Goal: Task Accomplishment & Management: Manage account settings

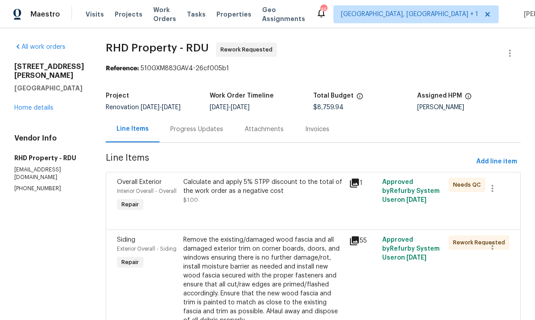
click at [30, 105] on link "Home details" at bounding box center [33, 108] width 39 height 6
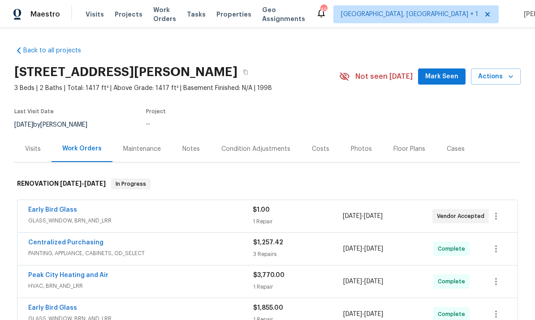
scroll to position [45, 0]
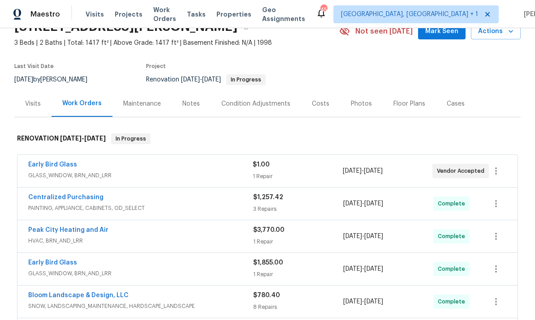
click at [51, 166] on link "Early Bird Glass" at bounding box center [52, 165] width 49 height 6
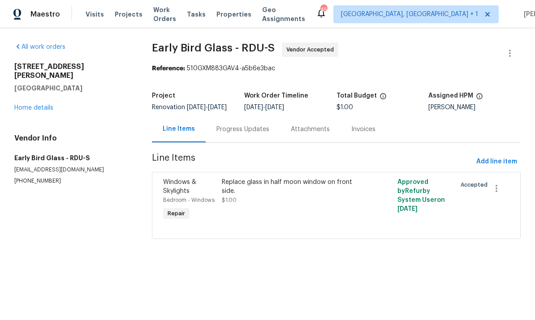
click at [240, 196] on div "Replace glass in half moon window on front side." at bounding box center [292, 187] width 141 height 18
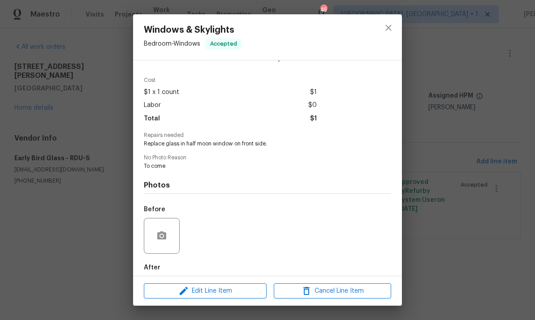
scroll to position [30, 0]
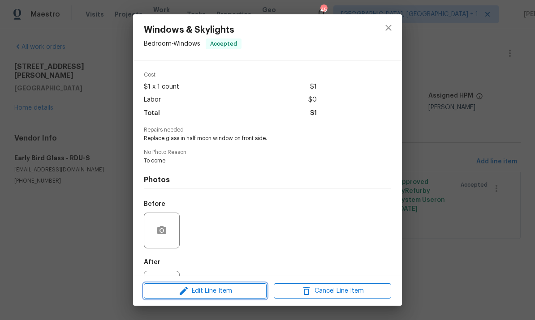
click at [220, 294] on span "Edit Line Item" at bounding box center [204, 291] width 117 height 11
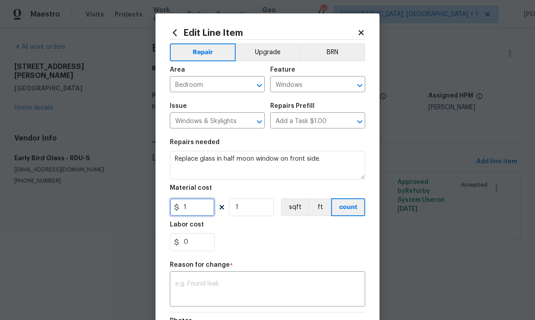
click at [197, 210] on input "1" at bounding box center [192, 207] width 45 height 18
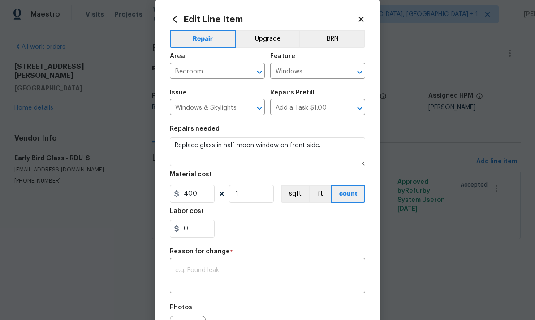
scroll to position [11, 0]
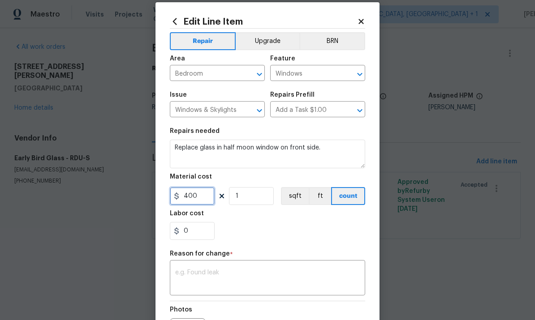
type input "400"
click at [213, 268] on div "x ​" at bounding box center [267, 278] width 195 height 33
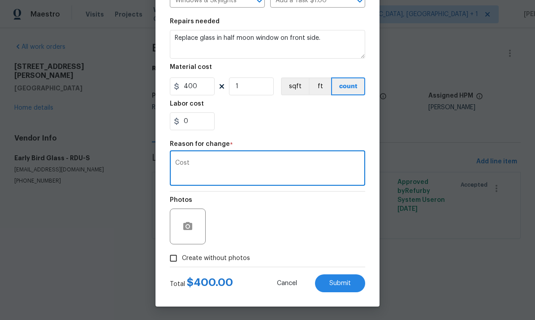
scroll to position [123, 0]
type textarea "Cost"
click at [335, 289] on button "Submit" at bounding box center [340, 283] width 50 height 18
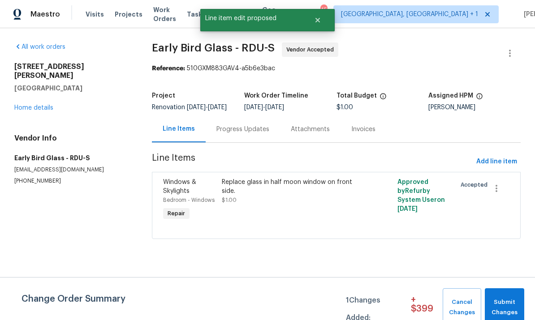
scroll to position [0, 0]
click at [499, 301] on span "Submit Changes" at bounding box center [504, 307] width 30 height 21
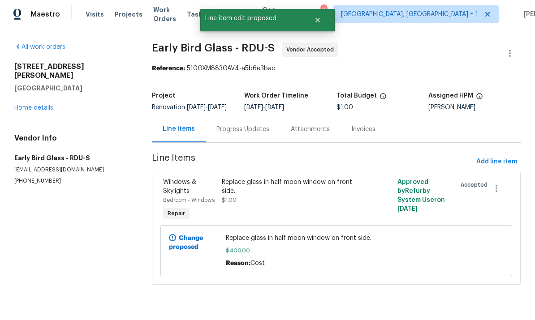
click at [30, 105] on link "Home details" at bounding box center [33, 108] width 39 height 6
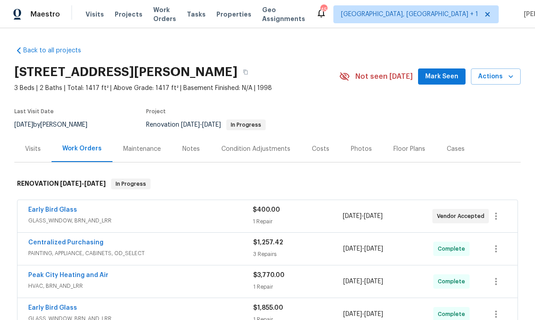
click at [317, 150] on div "Costs" at bounding box center [320, 149] width 17 height 9
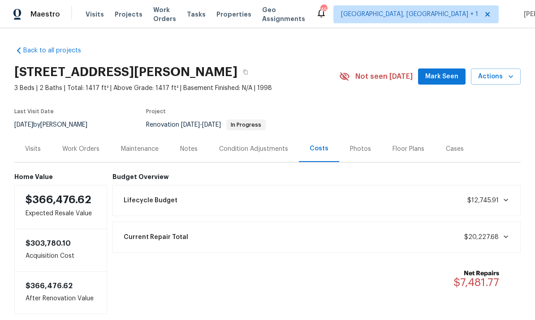
click at [81, 152] on div "Work Orders" at bounding box center [80, 149] width 37 height 9
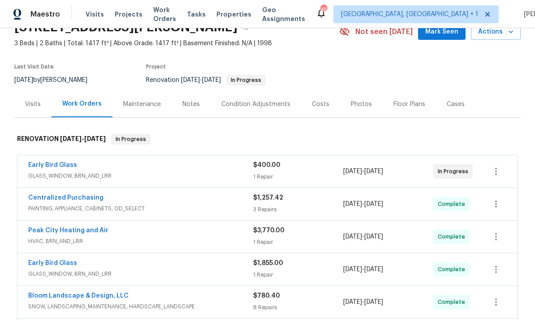
scroll to position [9, 0]
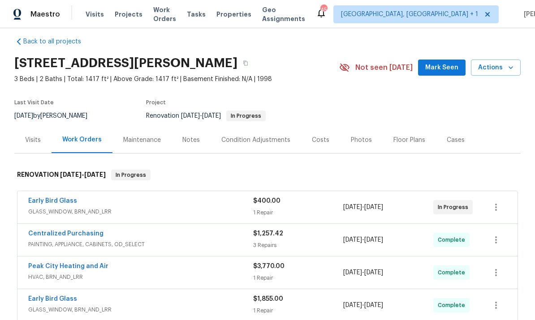
click at [454, 64] on span "Mark Seen" at bounding box center [441, 67] width 33 height 11
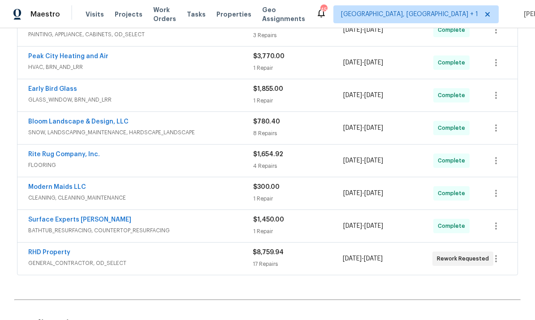
scroll to position [219, 0]
click at [53, 249] on link "RHD Property" at bounding box center [49, 252] width 42 height 6
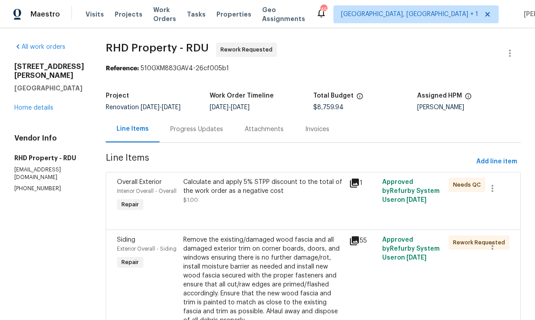
click at [227, 192] on div "Calculate and apply 5% STPP discount to the total of the work order as a negati…" at bounding box center [263, 187] width 160 height 18
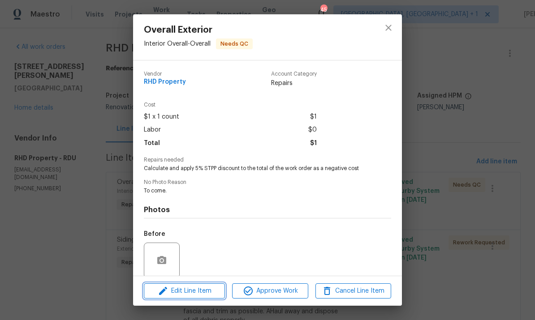
click at [197, 290] on span "Edit Line Item" at bounding box center [184, 291] width 76 height 11
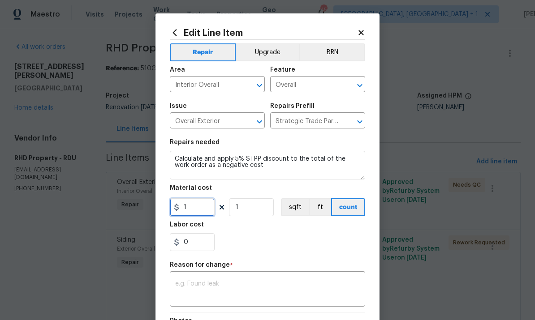
click at [188, 208] on input "1" at bounding box center [192, 207] width 45 height 18
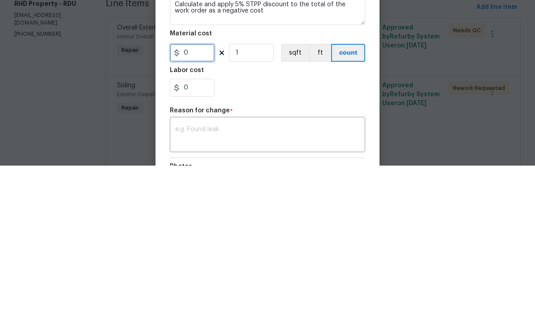
scroll to position [34, 0]
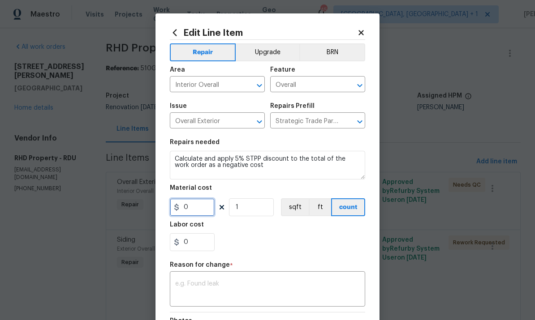
click at [200, 210] on input "0" at bounding box center [192, 207] width 45 height 18
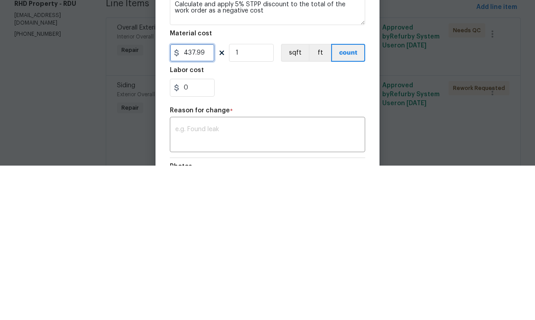
click at [182, 198] on input "437.99" at bounding box center [192, 207] width 45 height 18
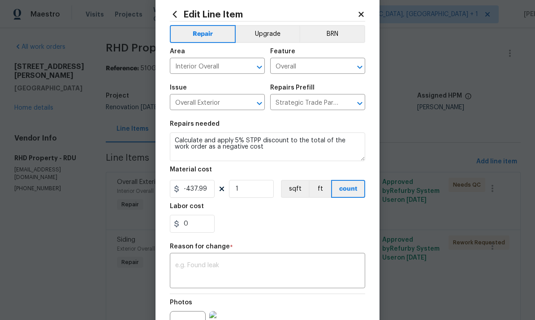
scroll to position [25, 0]
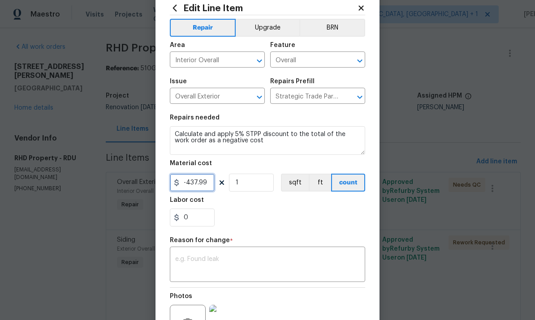
type input "-437.99"
click at [235, 260] on textarea at bounding box center [267, 265] width 184 height 19
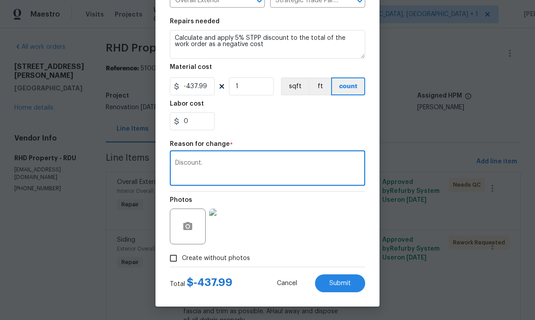
scroll to position [123, 0]
type textarea "Discount."
click at [343, 282] on span "Submit" at bounding box center [339, 283] width 21 height 7
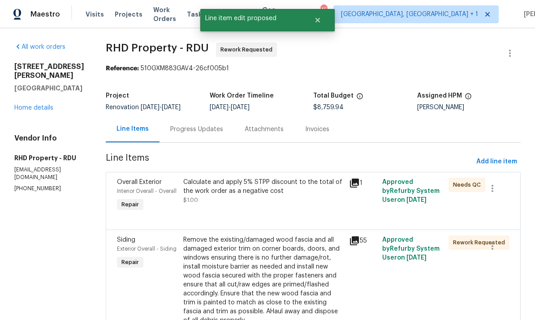
scroll to position [0, 0]
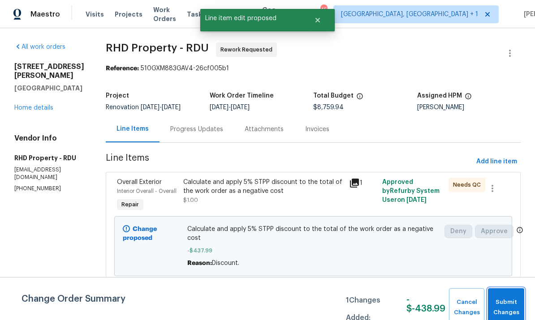
click at [512, 301] on span "Submit Changes" at bounding box center [505, 307] width 27 height 21
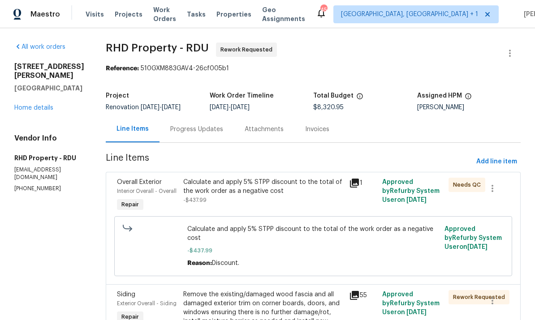
click at [38, 105] on link "Home details" at bounding box center [33, 108] width 39 height 6
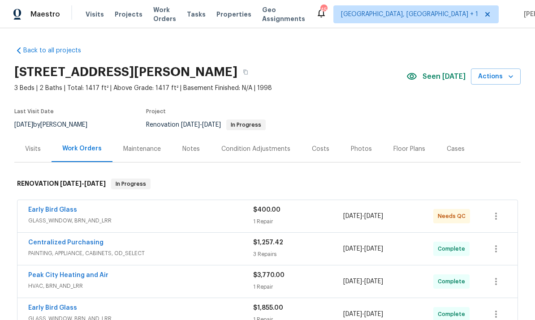
click at [57, 207] on link "Early Bird Glass" at bounding box center [52, 210] width 49 height 6
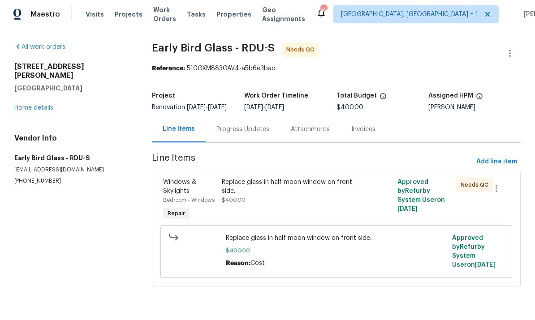
click at [270, 190] on div "Replace glass in half moon window on front side." at bounding box center [292, 187] width 141 height 18
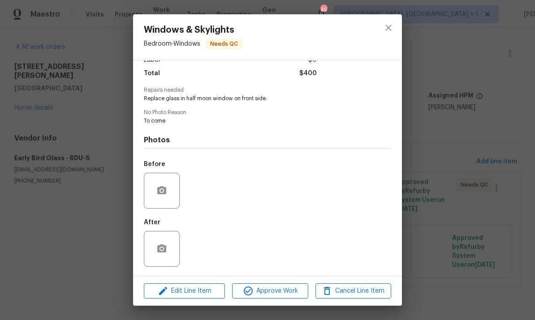
scroll to position [72, 0]
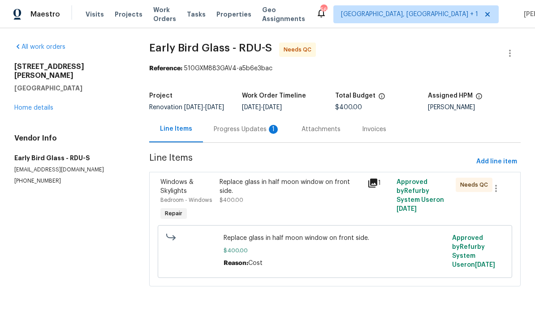
click at [245, 195] on div "Replace glass in half moon window on front side." at bounding box center [290, 187] width 142 height 18
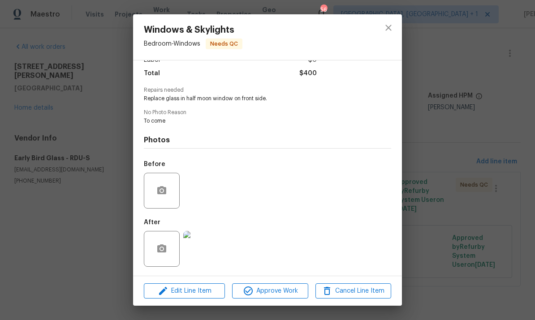
scroll to position [72, 0]
click at [207, 246] on img at bounding box center [201, 249] width 36 height 36
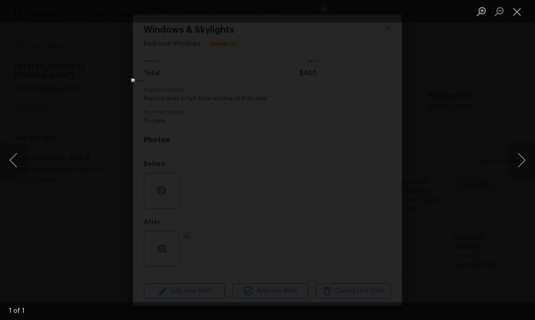
click at [500, 96] on div "Lightbox" at bounding box center [267, 160] width 535 height 320
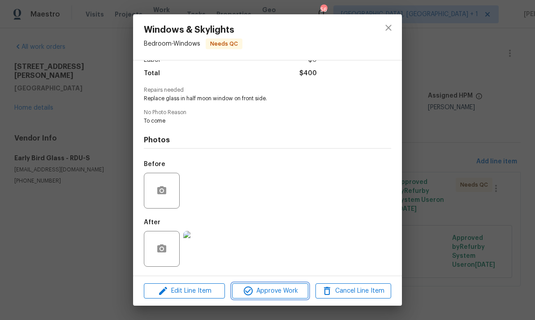
click at [276, 284] on button "Approve Work" at bounding box center [270, 291] width 76 height 16
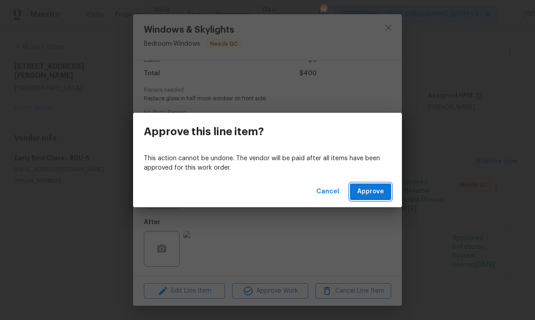
click at [379, 186] on button "Approve" at bounding box center [370, 192] width 41 height 17
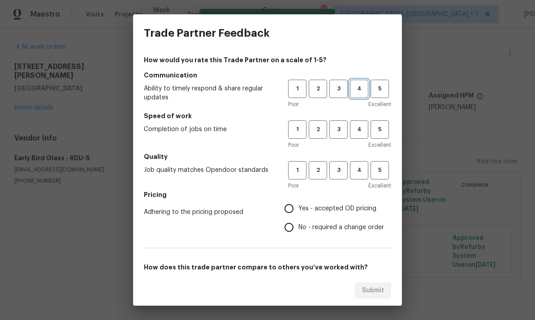
click at [361, 90] on span "4" at bounding box center [359, 89] width 17 height 10
click at [363, 128] on span "4" at bounding box center [359, 129] width 17 height 10
click at [362, 173] on span "4" at bounding box center [359, 170] width 17 height 10
click at [296, 212] on input "Yes - accepted OD pricing" at bounding box center [288, 208] width 19 height 19
radio input "true"
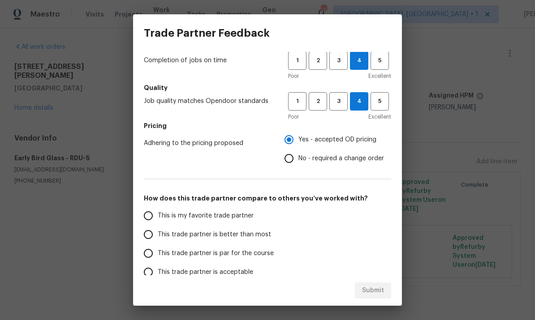
scroll to position [68, 0]
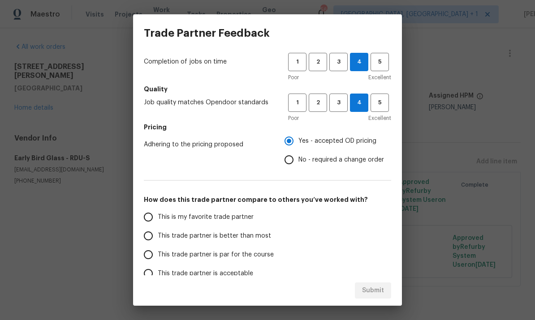
click at [156, 231] on input "This trade partner is better than most" at bounding box center [148, 236] width 19 height 19
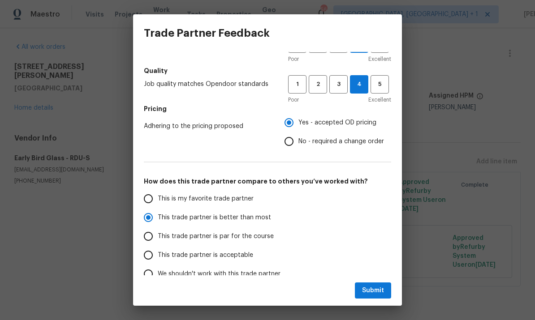
scroll to position [95, 0]
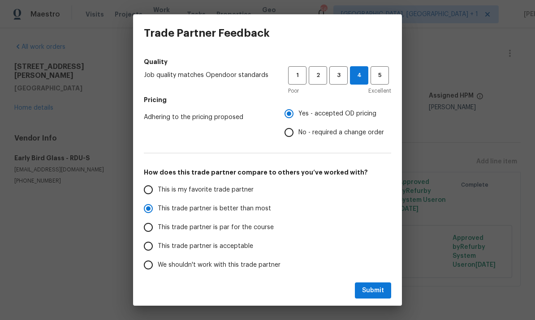
click at [371, 279] on div "Submit" at bounding box center [267, 290] width 269 height 31
click at [370, 291] on span "Submit" at bounding box center [373, 290] width 22 height 11
radio input "true"
radio input "false"
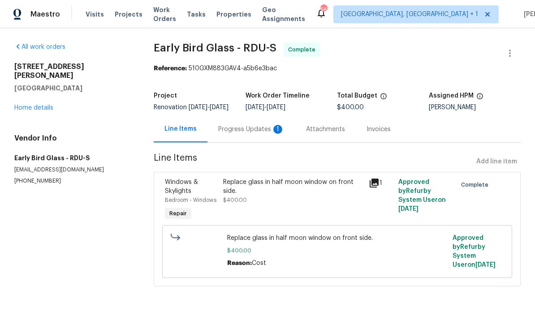
click at [33, 105] on link "Home details" at bounding box center [33, 108] width 39 height 6
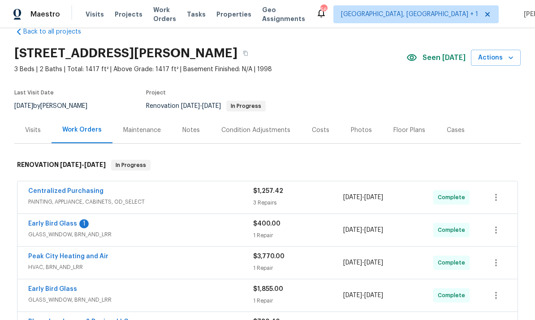
scroll to position [40, 0]
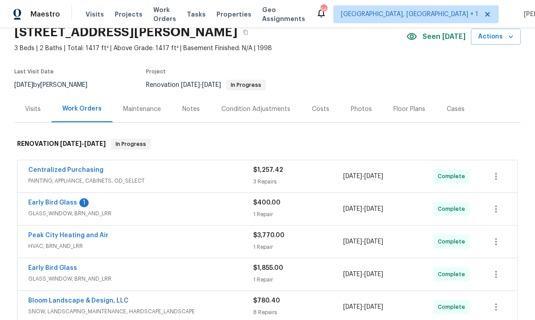
click at [69, 205] on link "Early Bird Glass" at bounding box center [52, 203] width 49 height 6
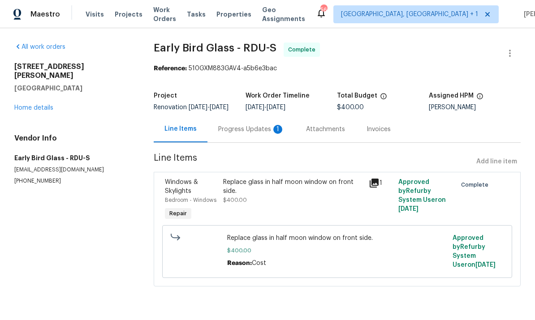
click at [232, 134] on div "Progress Updates 1" at bounding box center [251, 129] width 66 height 9
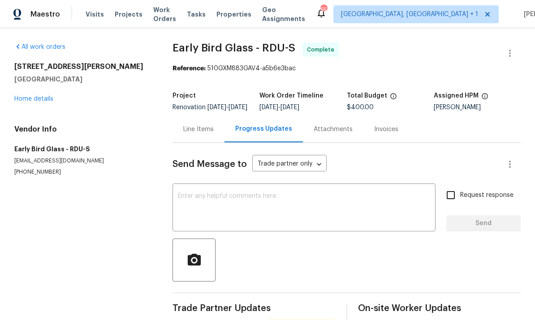
scroll to position [34, 0]
click at [300, 304] on span "Trade Partner Updates" at bounding box center [253, 308] width 163 height 9
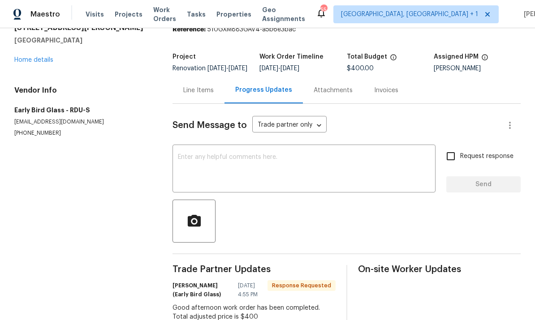
scroll to position [39, 0]
click at [224, 154] on textarea at bounding box center [304, 169] width 252 height 31
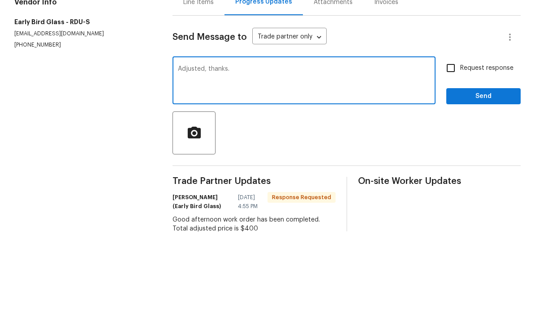
type textarea "Adjusted, thanks."
click at [454, 147] on input "Request response" at bounding box center [450, 156] width 19 height 19
checkbox input "true"
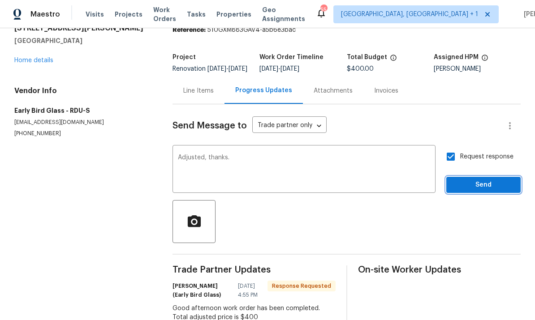
click at [489, 177] on button "Send" at bounding box center [483, 185] width 74 height 17
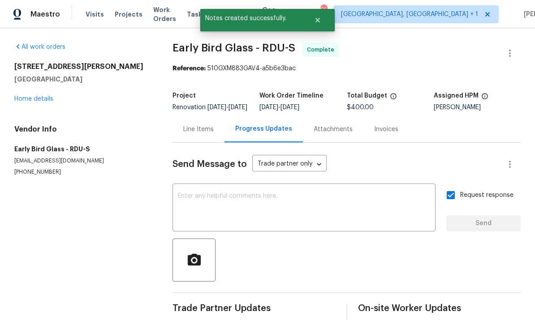
click at [39, 96] on link "Home details" at bounding box center [33, 99] width 39 height 6
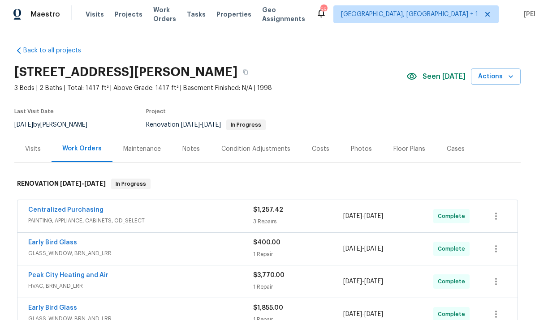
click at [191, 145] on div "Notes" at bounding box center [190, 149] width 17 height 9
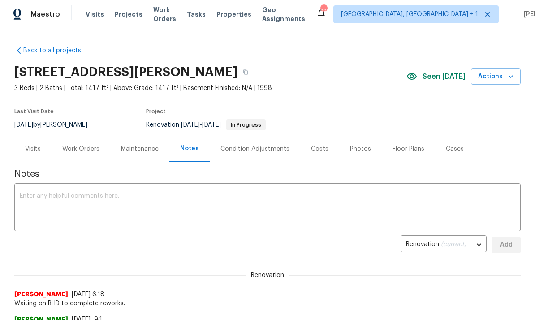
click at [80, 203] on textarea at bounding box center [267, 208] width 495 height 31
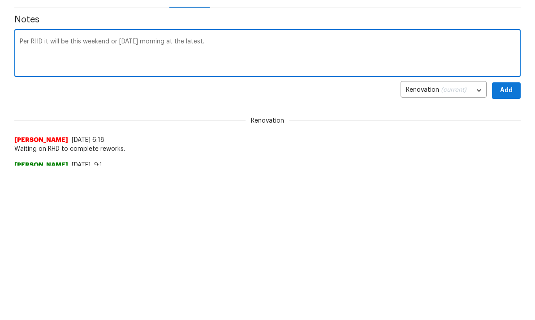
scroll to position [154, 0]
click at [231, 42] on textarea "Per RHD it will be this weekend or [DATE] morning at the latest." at bounding box center [267, 54] width 495 height 31
type textarea "Per RHD it will be this weekend or [DATE] morning at the latest."
click at [501, 94] on span "Add" at bounding box center [506, 91] width 14 height 11
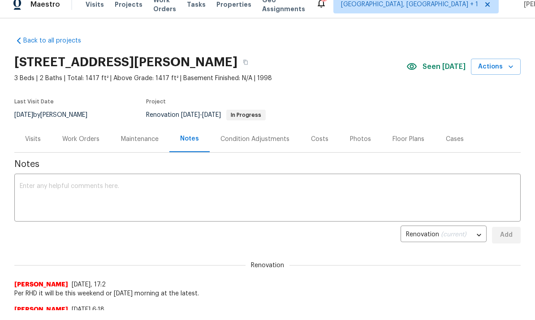
scroll to position [0, 0]
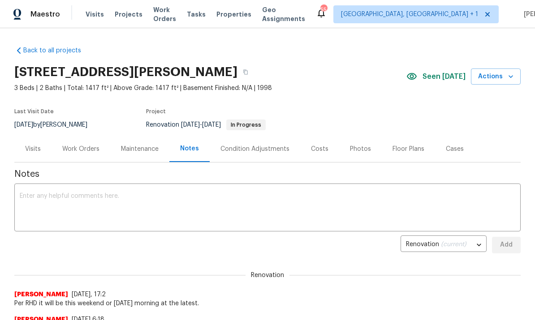
click at [81, 151] on div "Work Orders" at bounding box center [80, 149] width 37 height 9
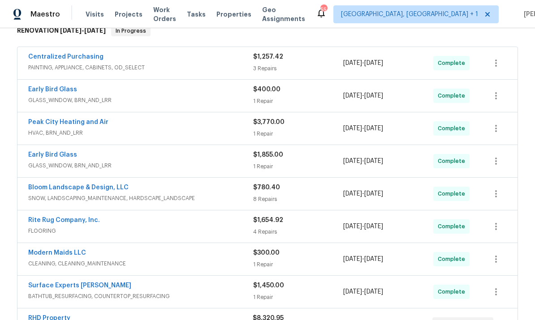
scroll to position [145, 0]
